Goal: Obtain resource: Obtain resource

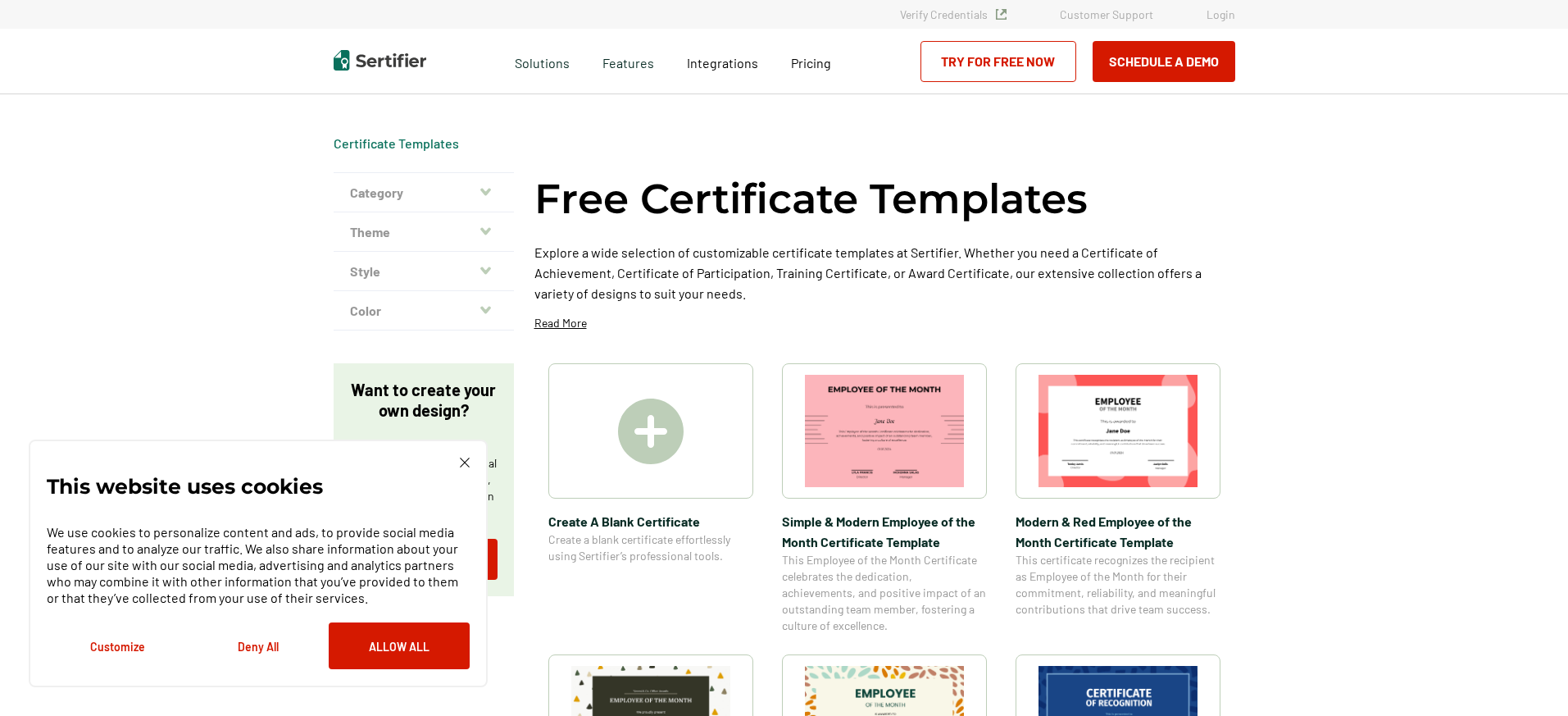
click at [409, 193] on button "Category" at bounding box center [424, 193] width 181 height 39
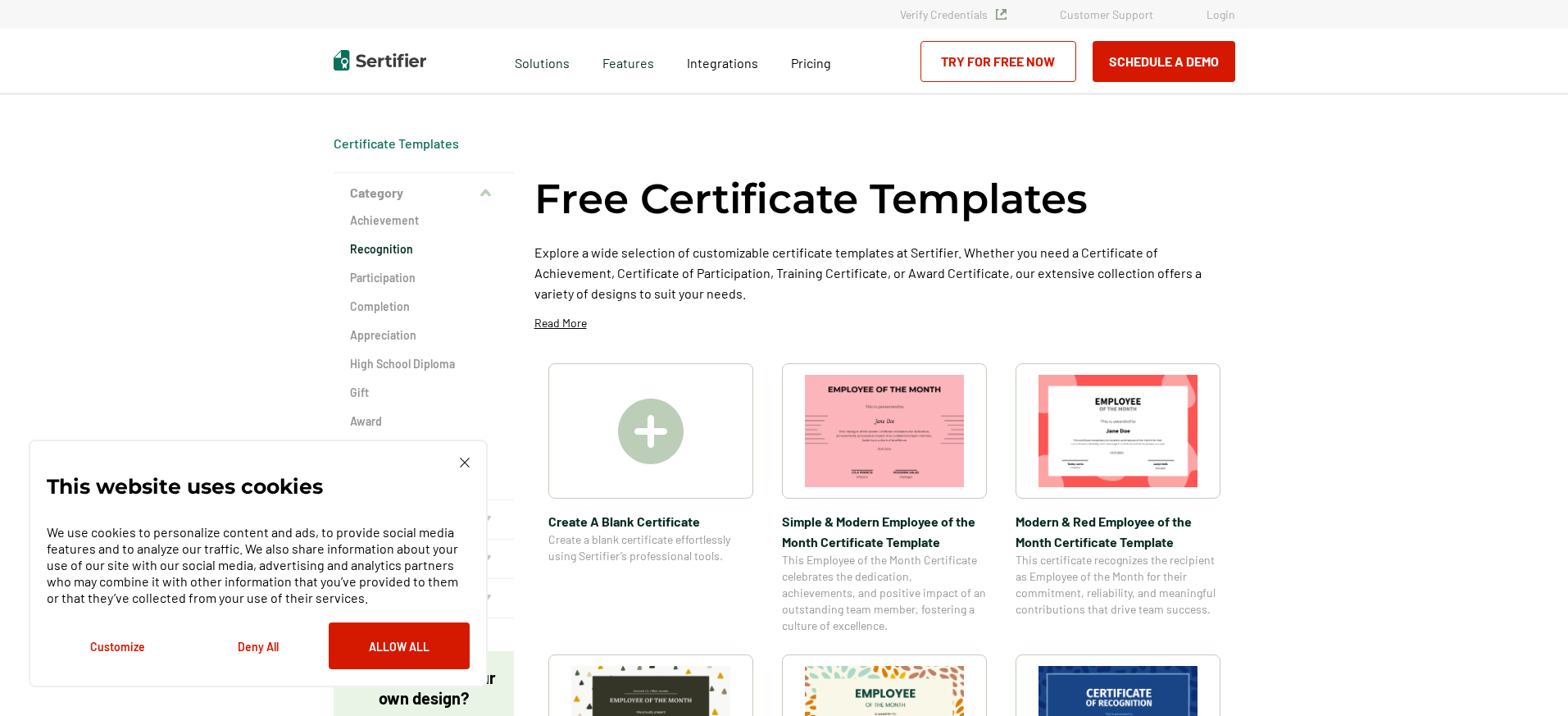
click at [400, 251] on h2 "Recognition" at bounding box center [424, 249] width 147 height 16
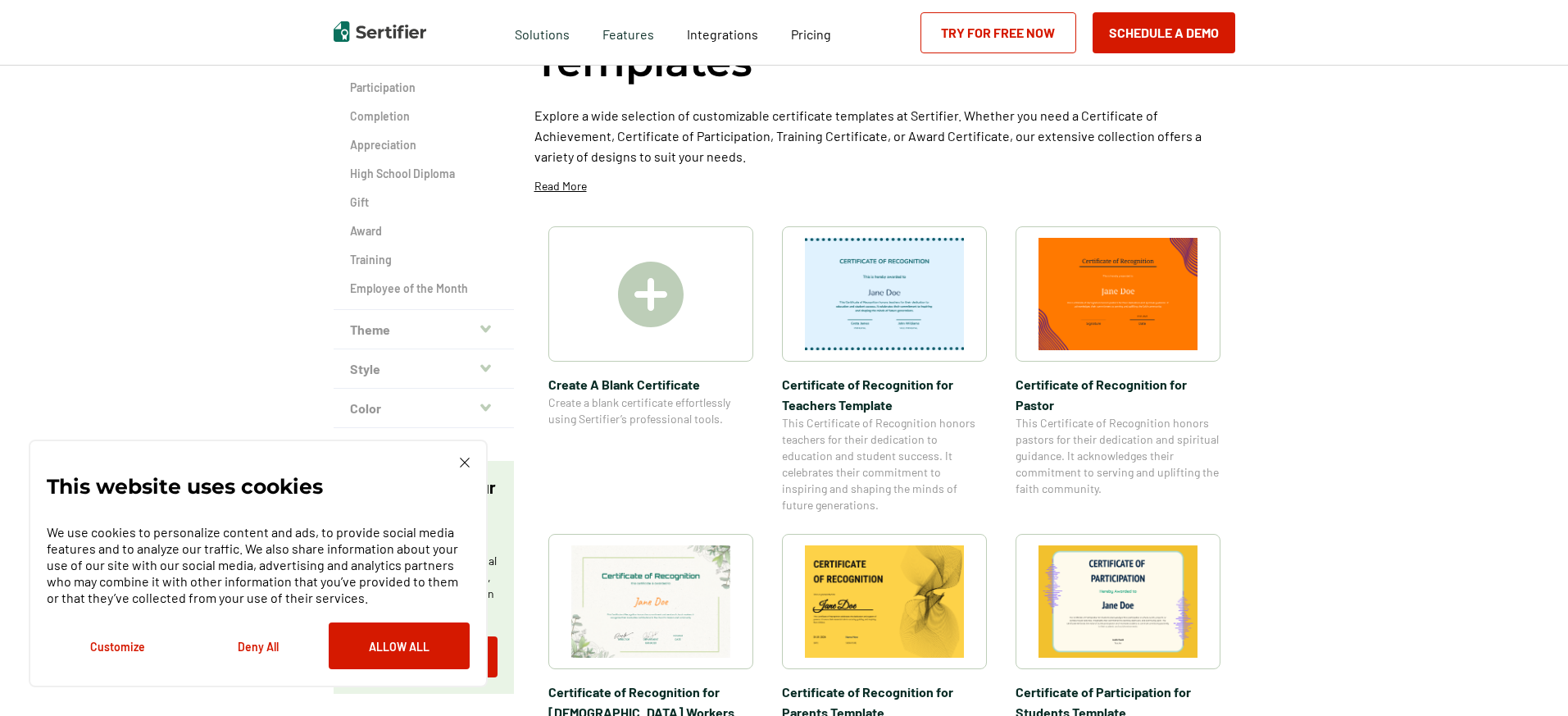
scroll to position [193, 0]
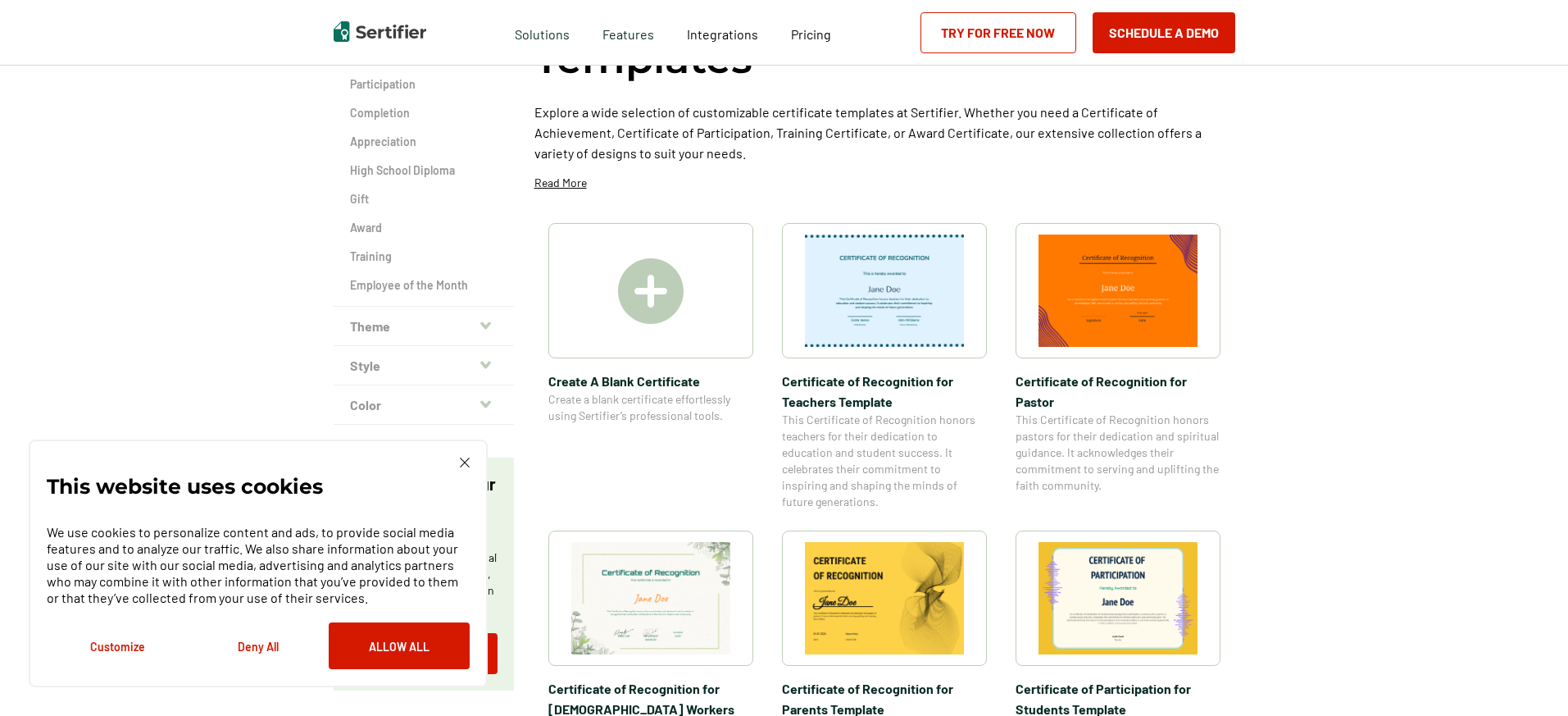
click at [893, 298] on img at bounding box center [884, 291] width 159 height 113
